Goal: Information Seeking & Learning: Learn about a topic

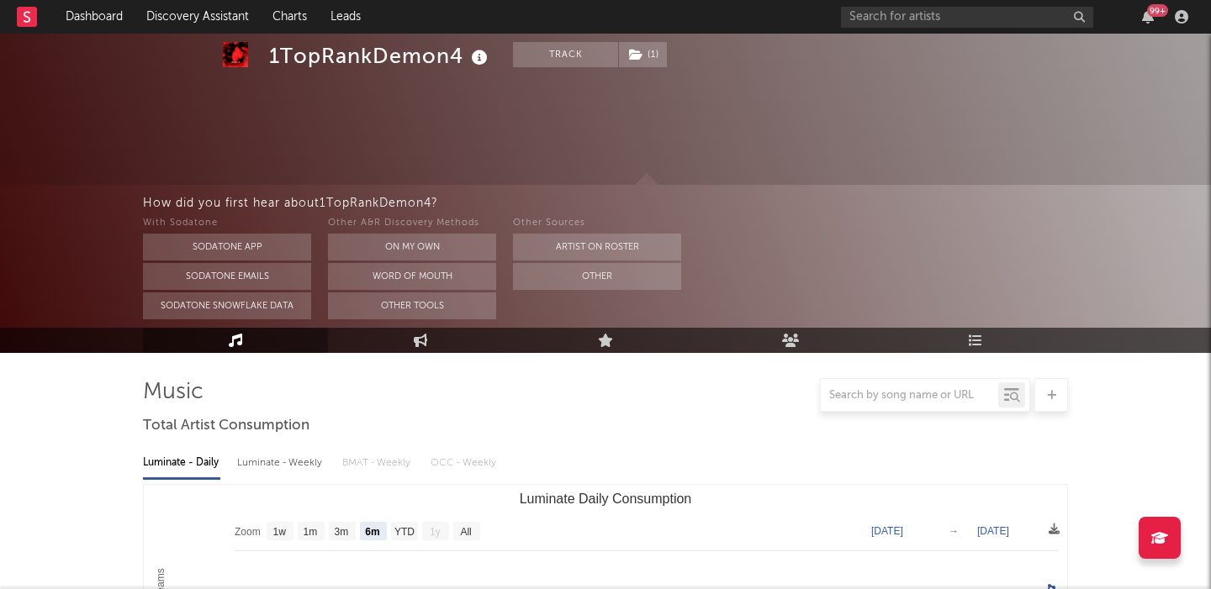
select select "6m"
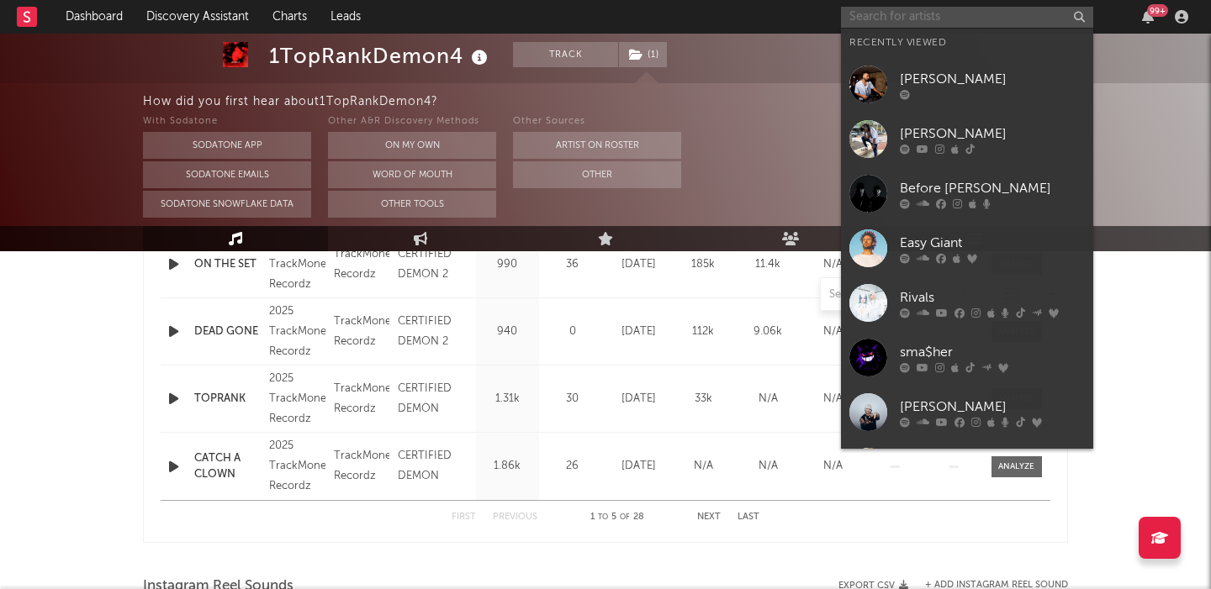
click at [937, 13] on input "text" at bounding box center [967, 17] width 252 height 21
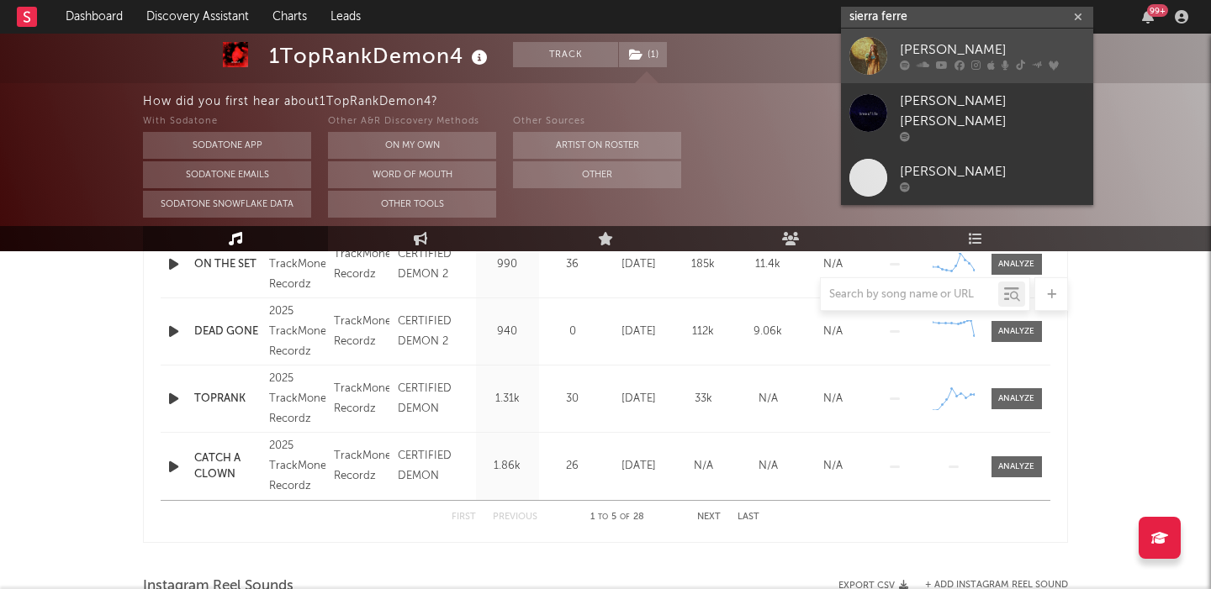
type input "sierra ferre"
click at [975, 48] on div "[PERSON_NAME]" at bounding box center [992, 50] width 185 height 20
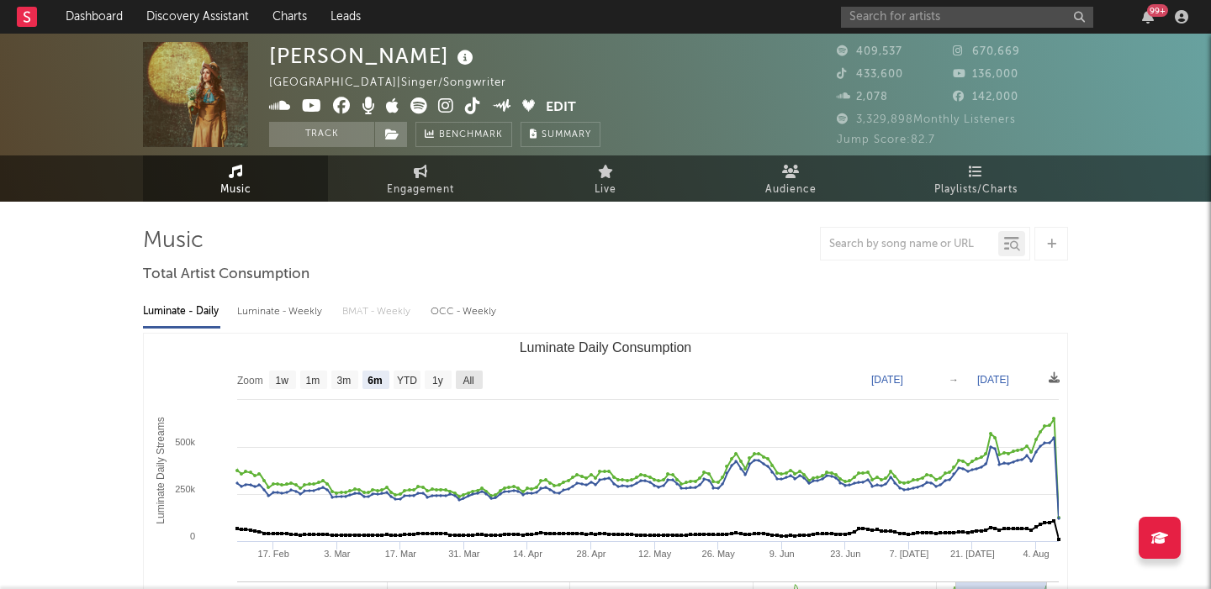
click at [473, 378] on text "All" at bounding box center [467, 381] width 11 height 12
select select "All"
type input "[DATE]"
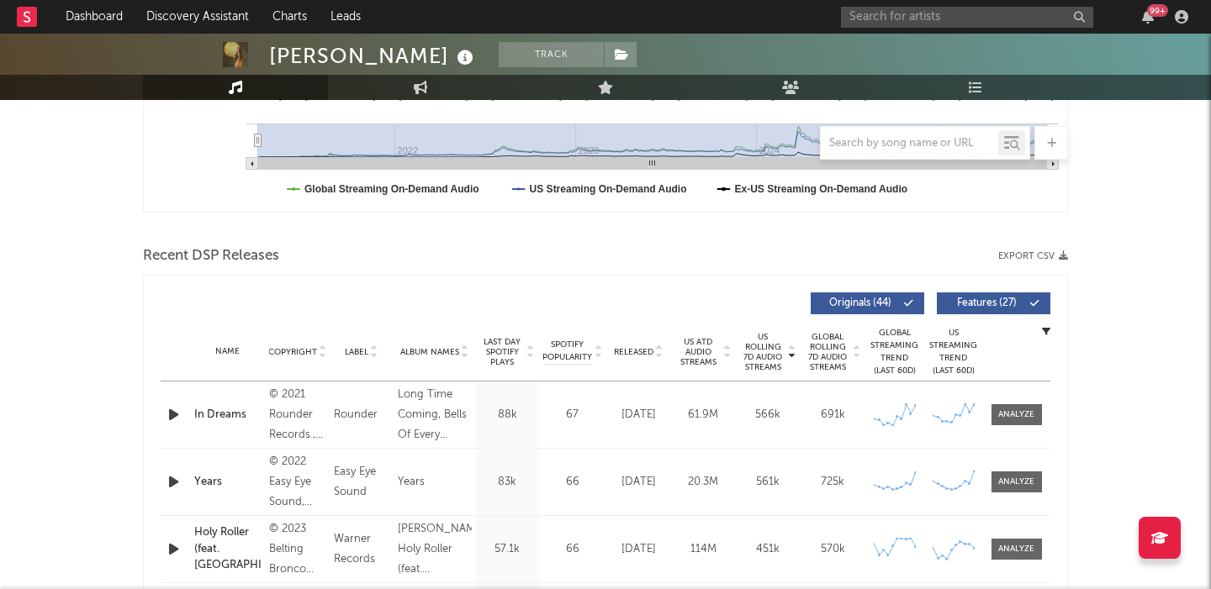
scroll to position [487, 0]
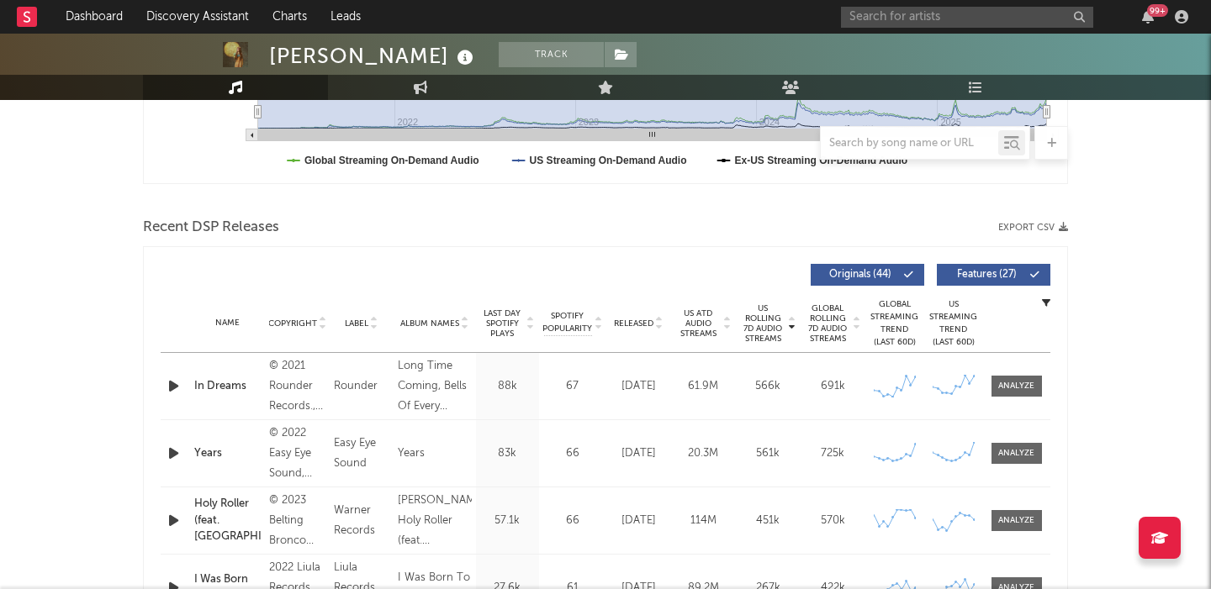
click at [640, 327] on span "Released" at bounding box center [634, 324] width 40 height 10
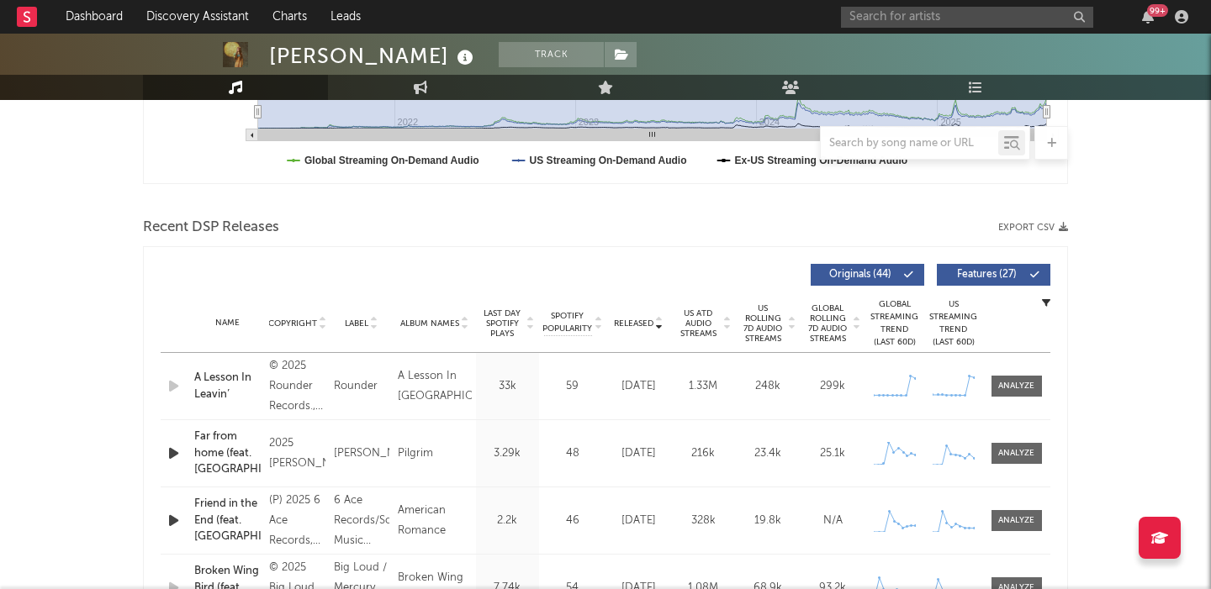
click at [1005, 273] on span "Features ( 27 )" at bounding box center [985, 275] width 77 height 10
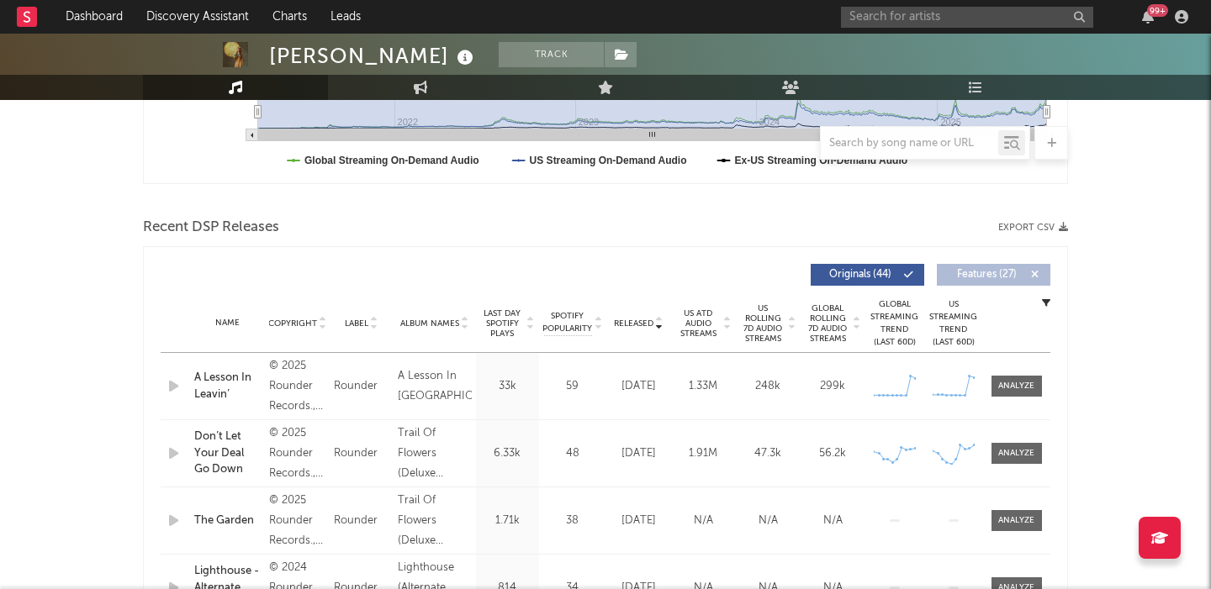
scroll to position [543, 0]
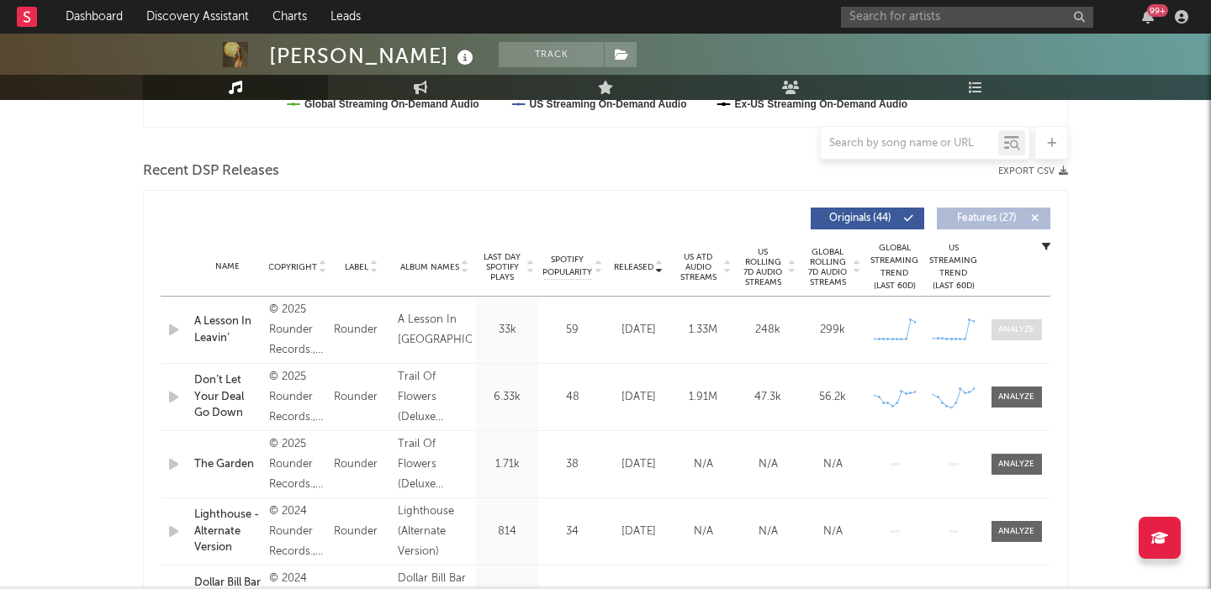
click at [1016, 325] on div at bounding box center [1016, 330] width 36 height 13
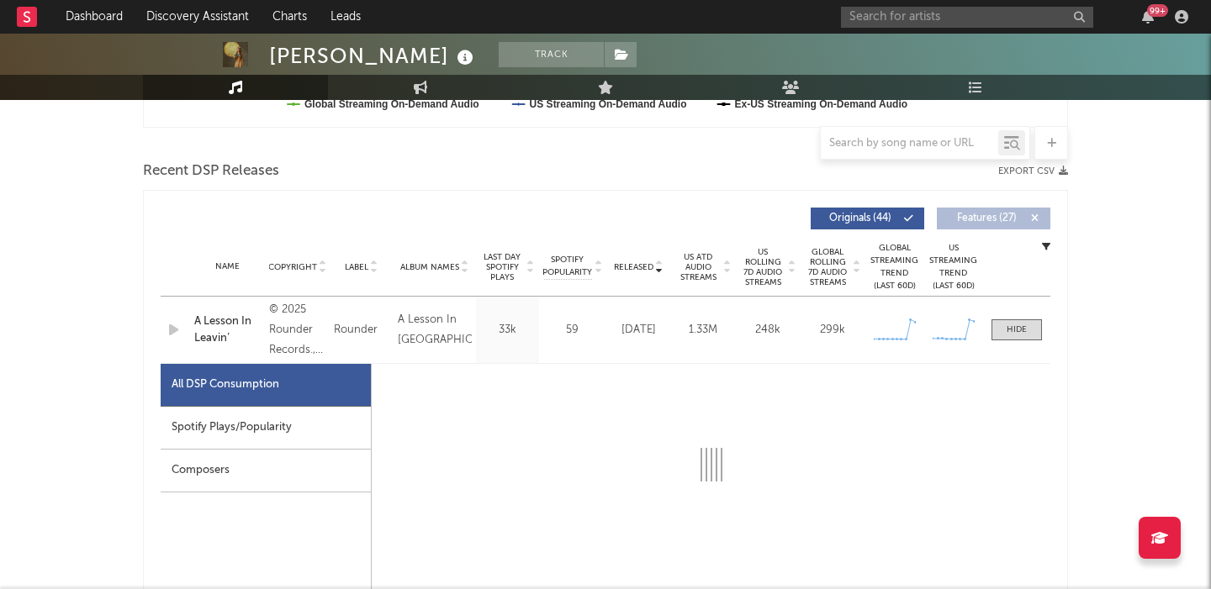
select select "1w"
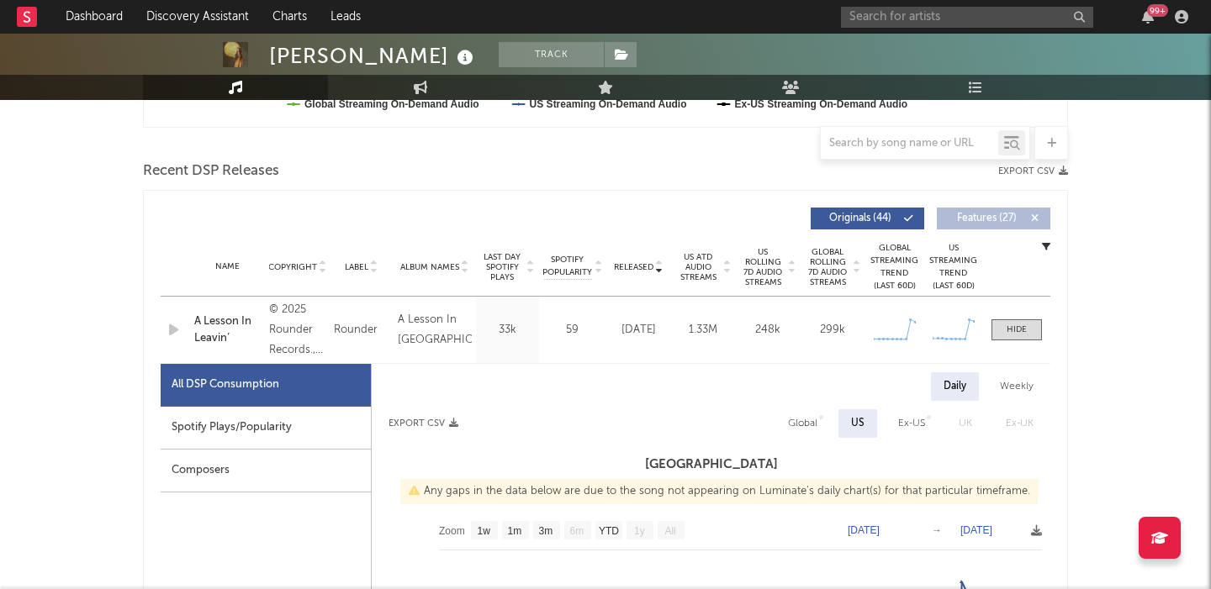
scroll to position [723, 0]
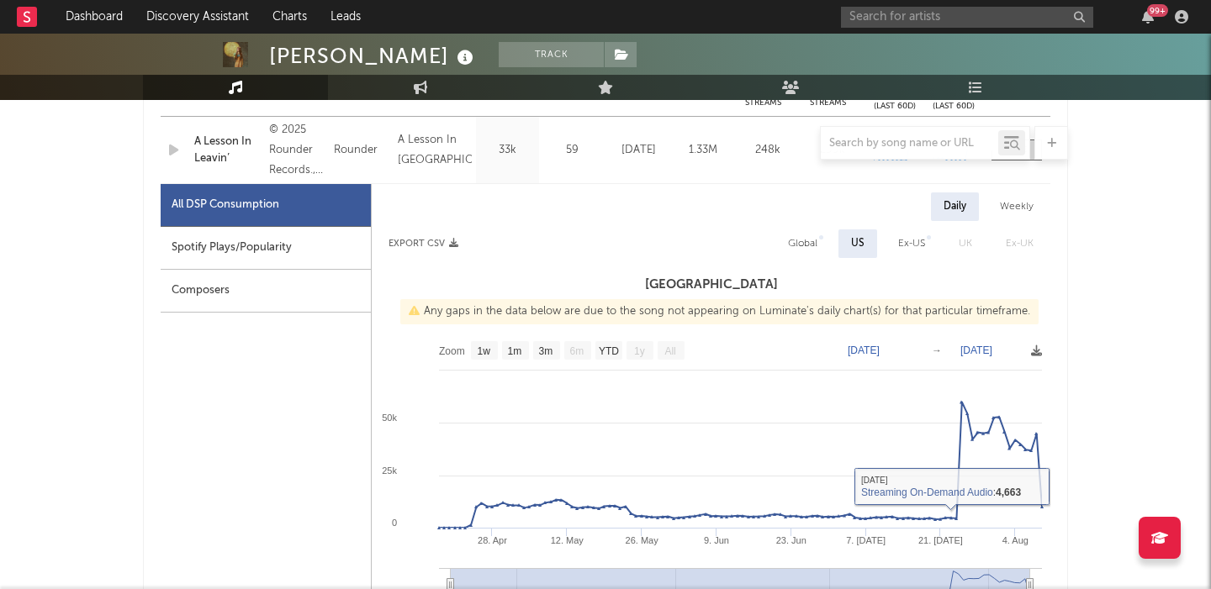
click at [816, 246] on div "Global" at bounding box center [802, 244] width 29 height 20
select select "1w"
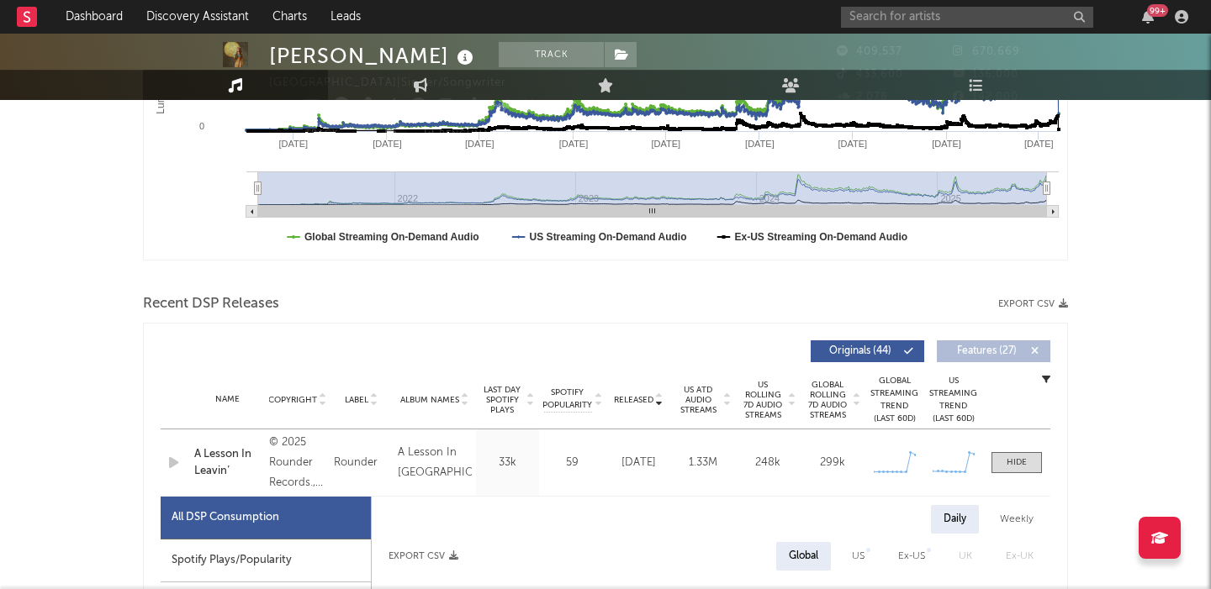
scroll to position [0, 0]
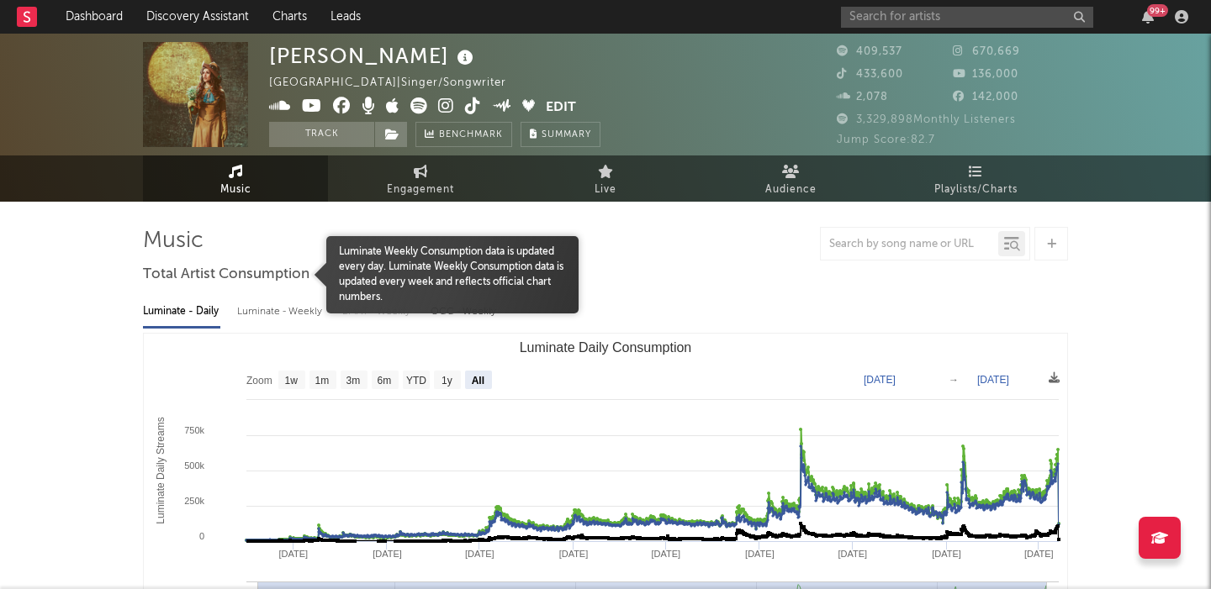
click at [268, 274] on span "Total Artist Consumption" at bounding box center [226, 275] width 166 height 20
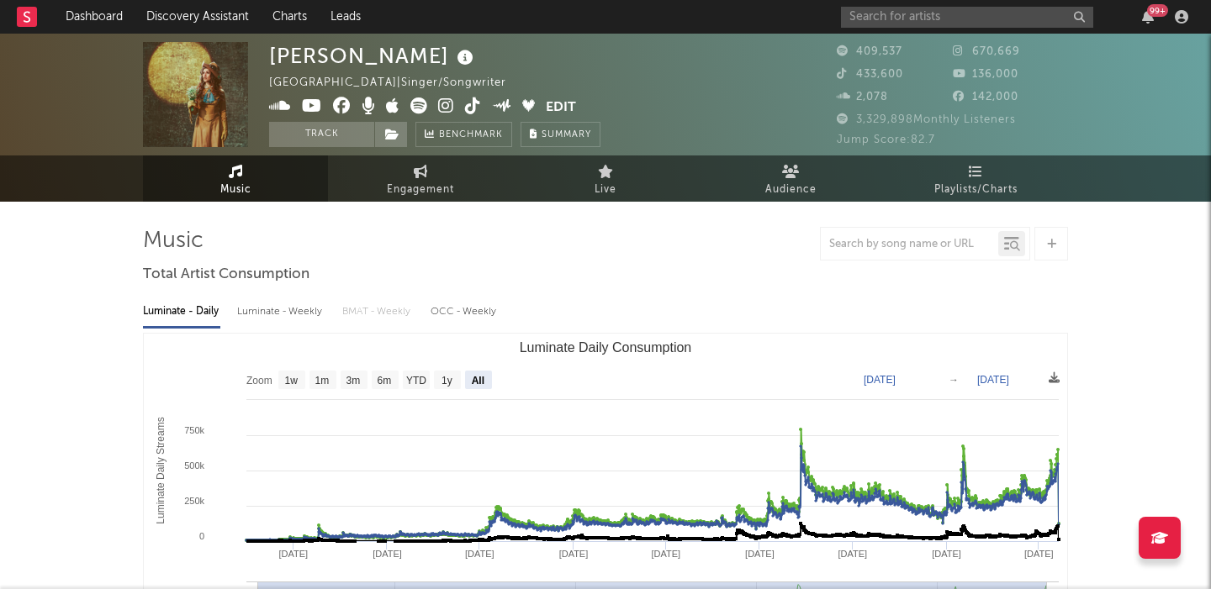
click at [453, 55] on icon at bounding box center [465, 58] width 24 height 24
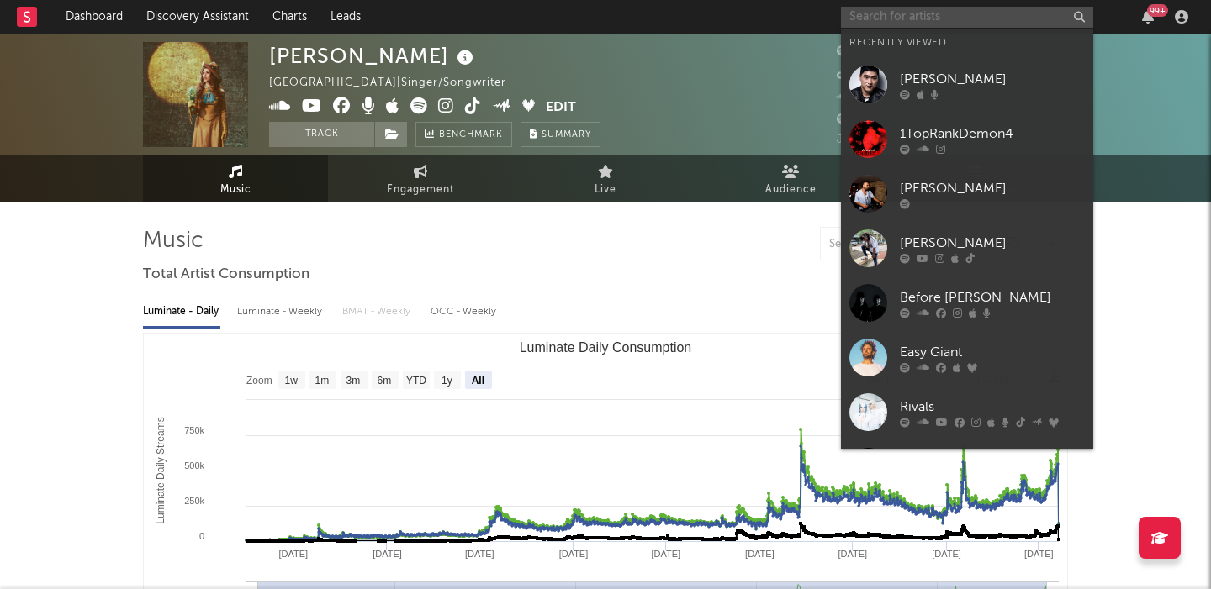
click at [925, 22] on input "text" at bounding box center [967, 17] width 252 height 21
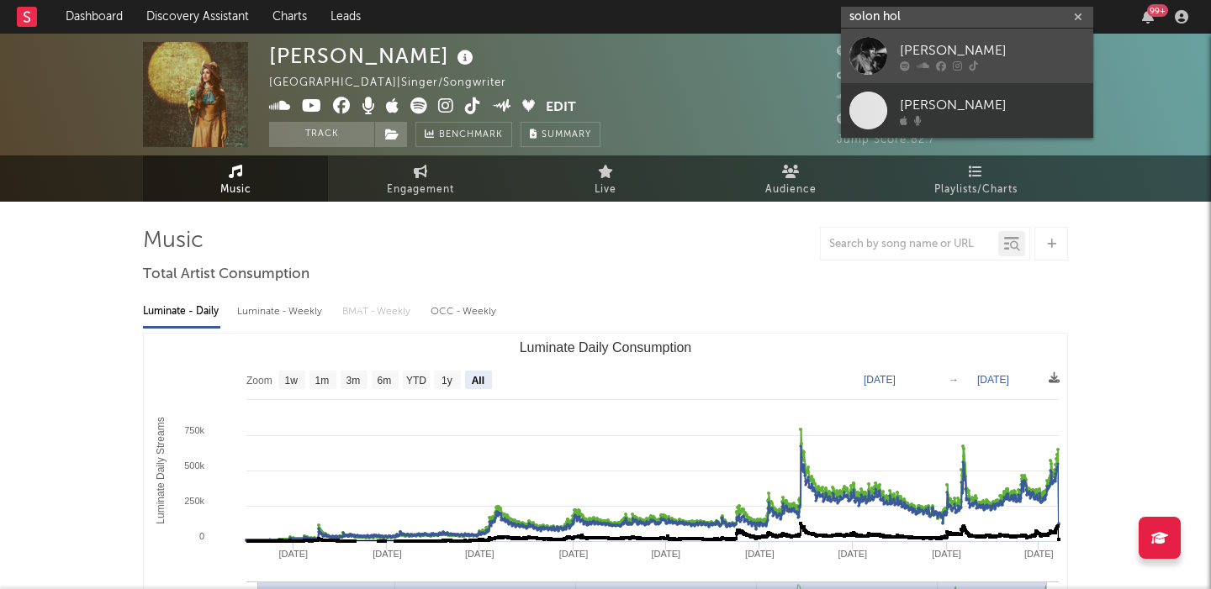
type input "solon hol"
click at [951, 42] on div "[PERSON_NAME]" at bounding box center [992, 50] width 185 height 20
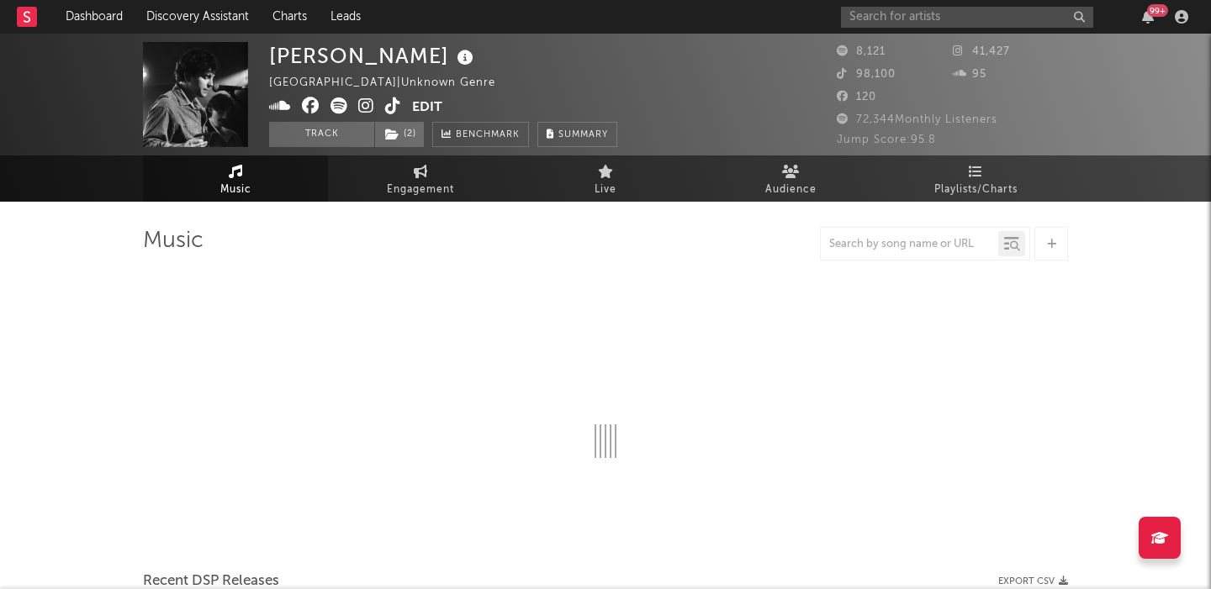
select select "6m"
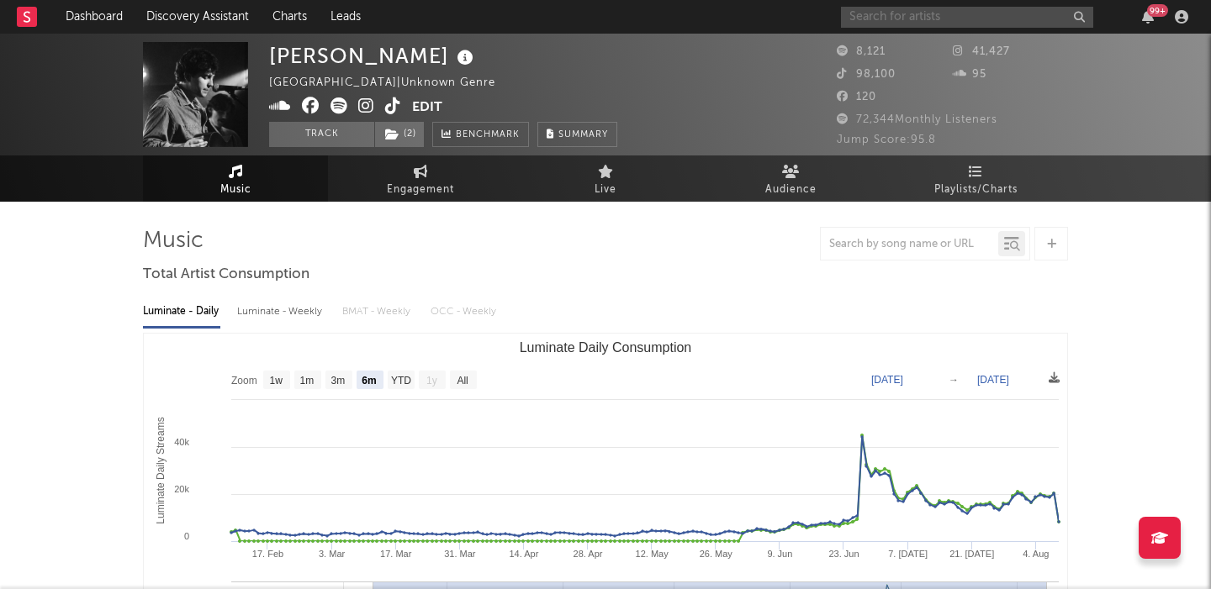
click at [964, 14] on input "text" at bounding box center [967, 17] width 252 height 21
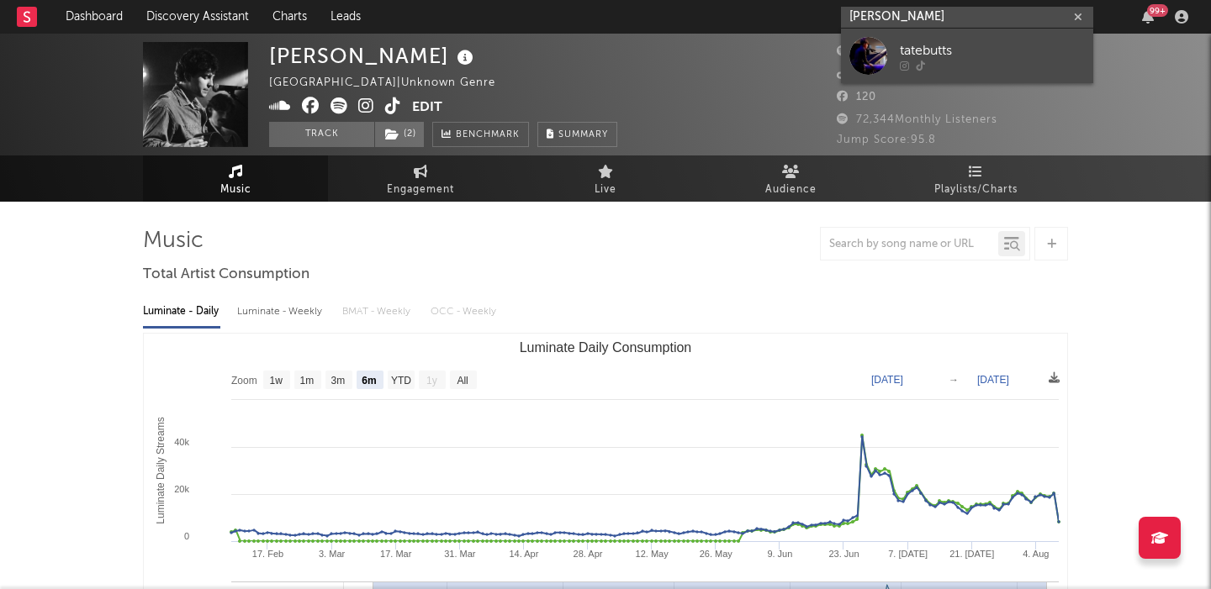
type input "[PERSON_NAME]"
click at [976, 41] on div "tatebutts" at bounding box center [992, 50] width 185 height 20
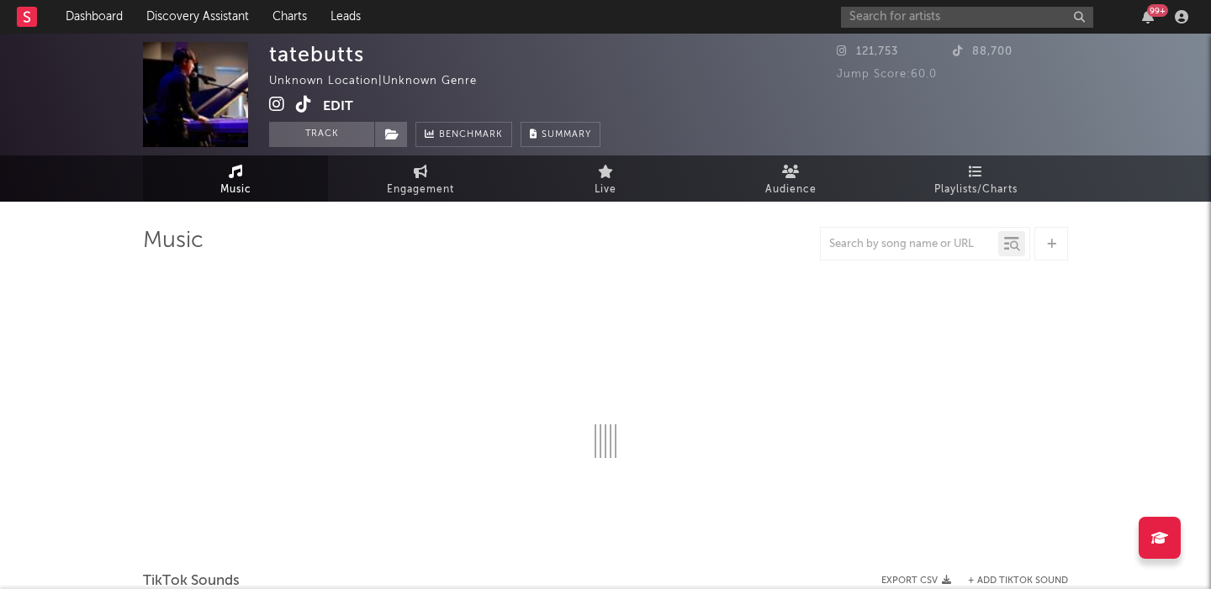
select select "1w"
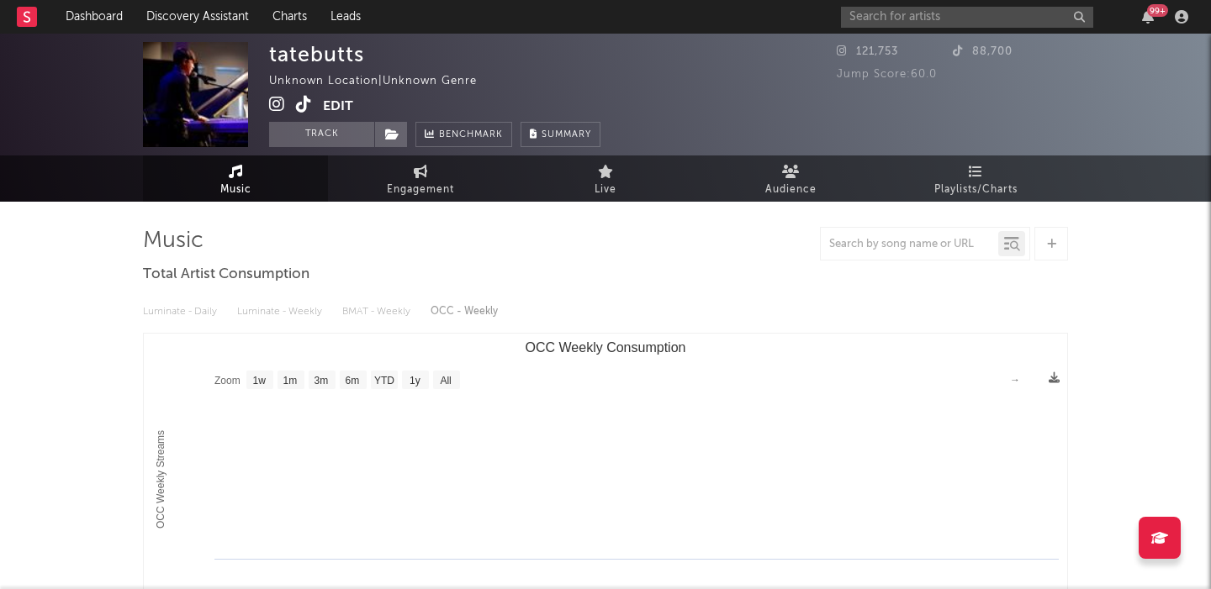
click at [282, 106] on icon at bounding box center [277, 104] width 16 height 17
